Goal: Task Accomplishment & Management: Complete application form

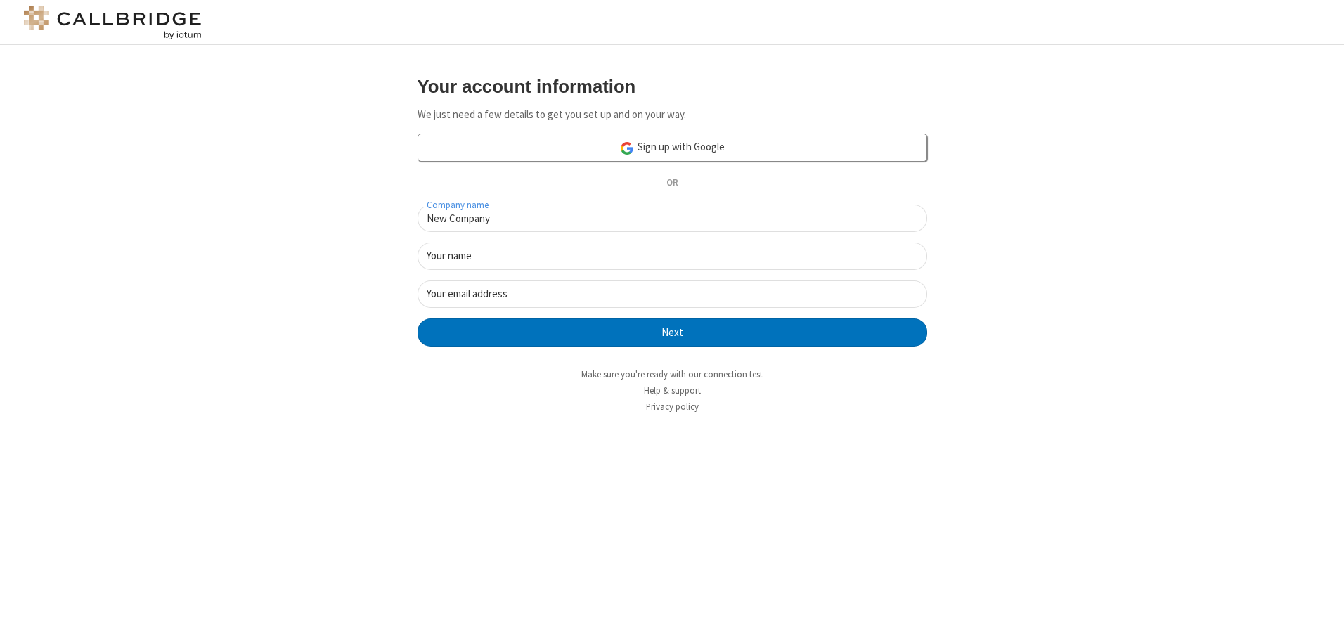
type input "New Company"
type input "New User"
type input "[EMAIL_ADDRESS][DOMAIN_NAME]"
click button "Next" at bounding box center [672, 332] width 510 height 28
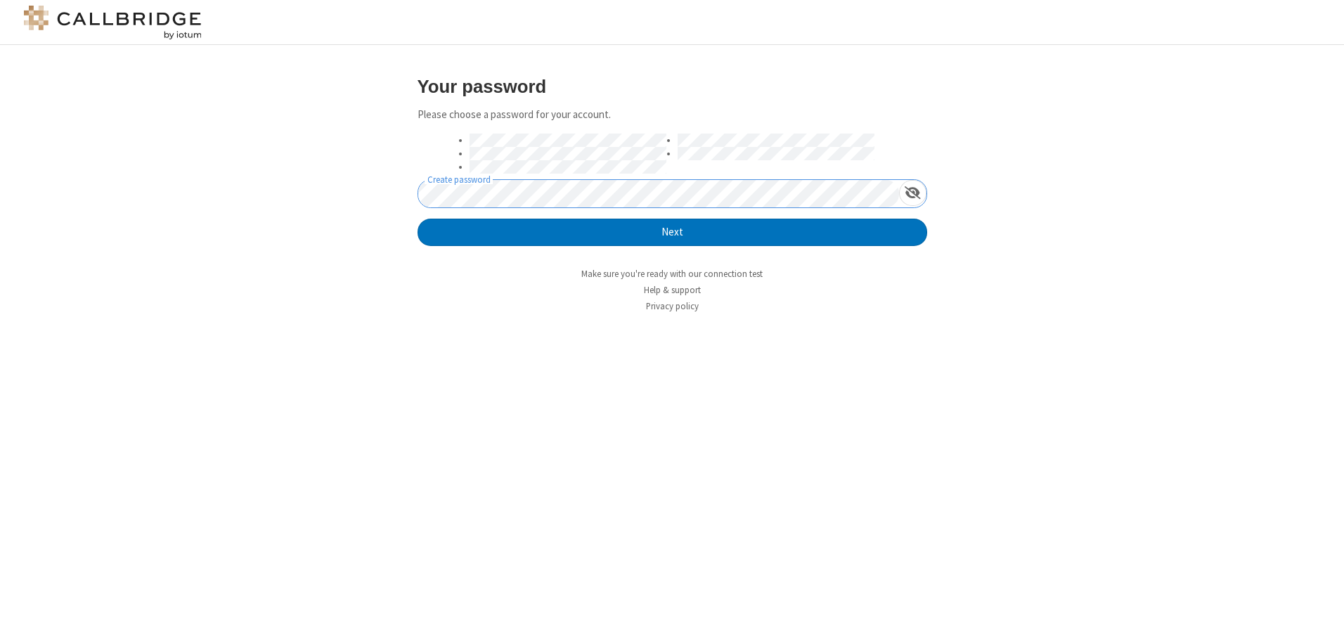
click button "Next" at bounding box center [672, 233] width 510 height 28
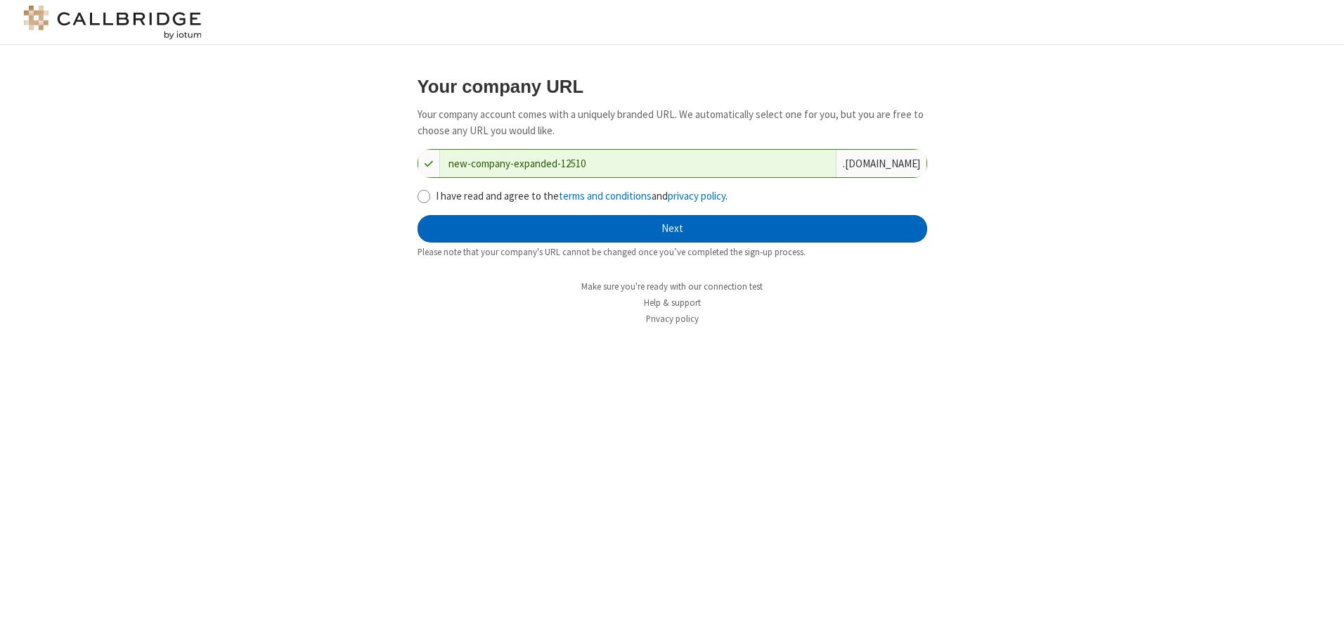
click at [672, 228] on button "Next" at bounding box center [672, 229] width 510 height 28
